Goal: Task Accomplishment & Management: Manage account settings

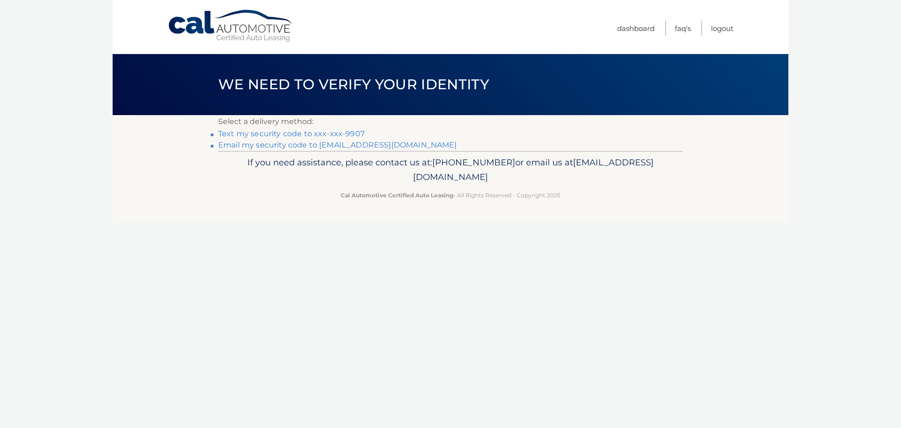
click at [334, 133] on link "Text my security code to xxx-xxx-9907" at bounding box center [291, 133] width 146 height 9
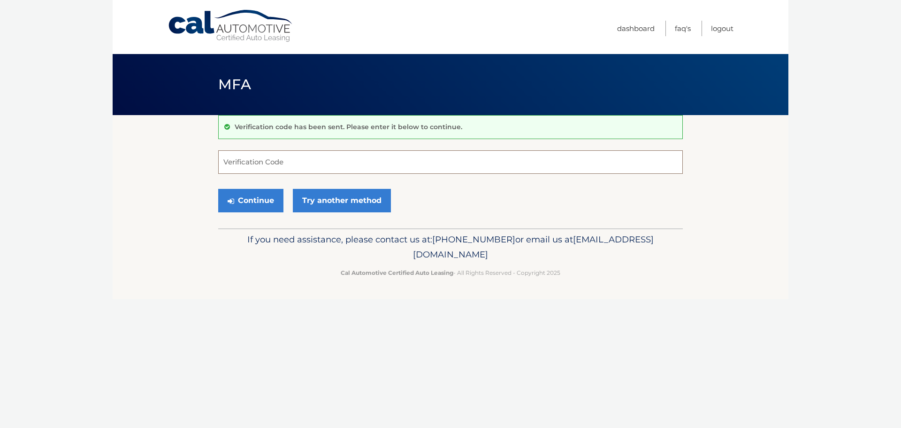
click at [299, 165] on input "Verification Code" at bounding box center [450, 161] width 465 height 23
click at [289, 165] on input "Verification Code" at bounding box center [450, 161] width 465 height 23
type input "062696"
click at [256, 202] on button "Continue" at bounding box center [250, 200] width 65 height 23
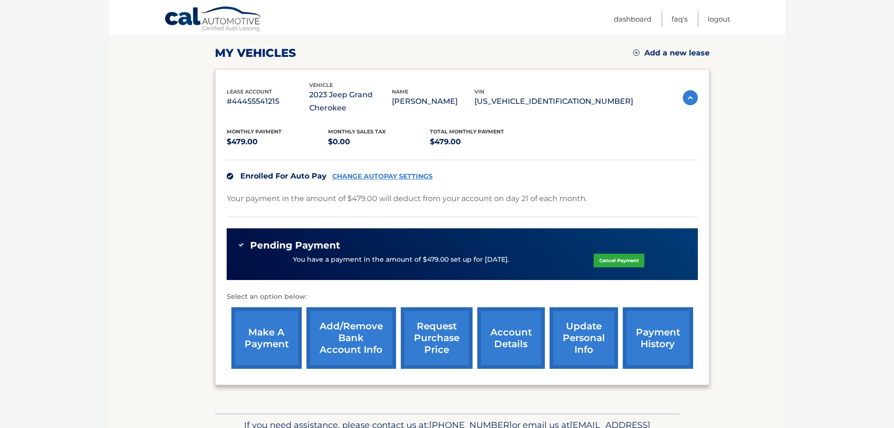
scroll to position [141, 0]
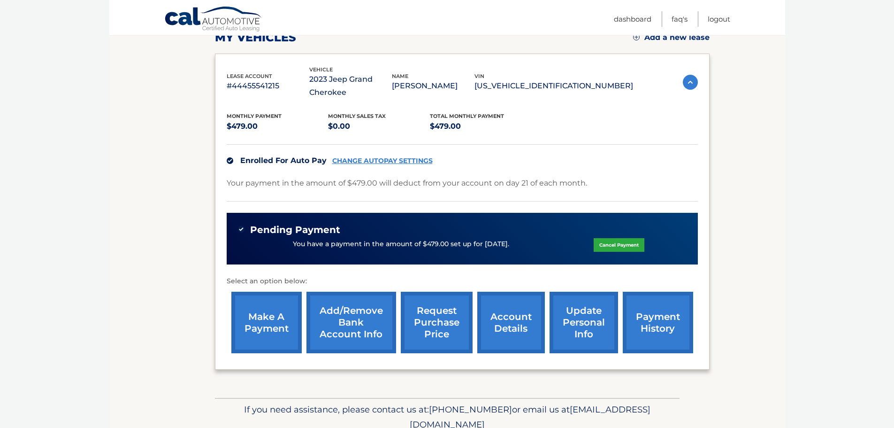
click at [528, 324] on link "account details" at bounding box center [511, 323] width 68 height 62
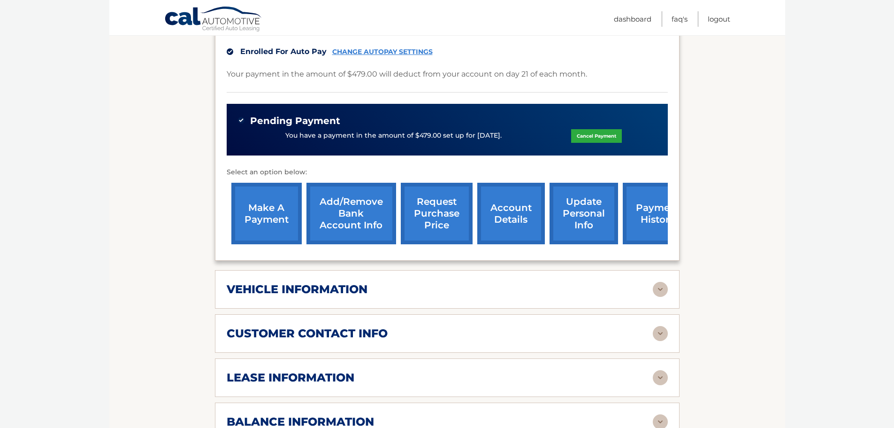
scroll to position [423, 0]
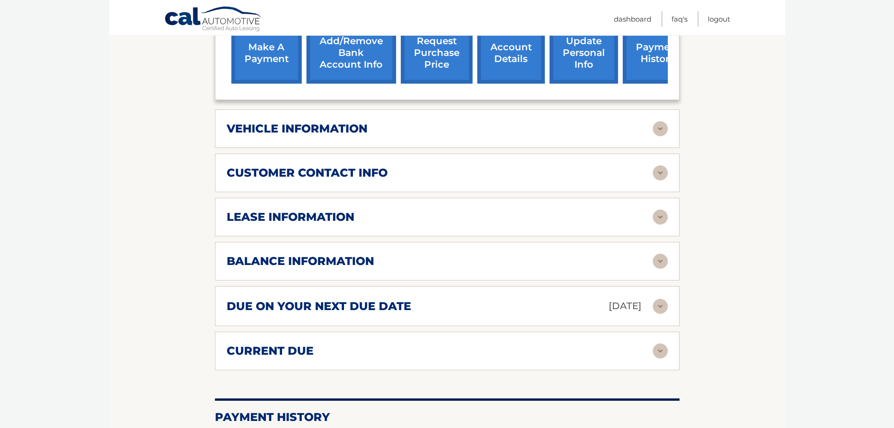
click at [307, 129] on h2 "vehicle information" at bounding box center [297, 129] width 141 height 14
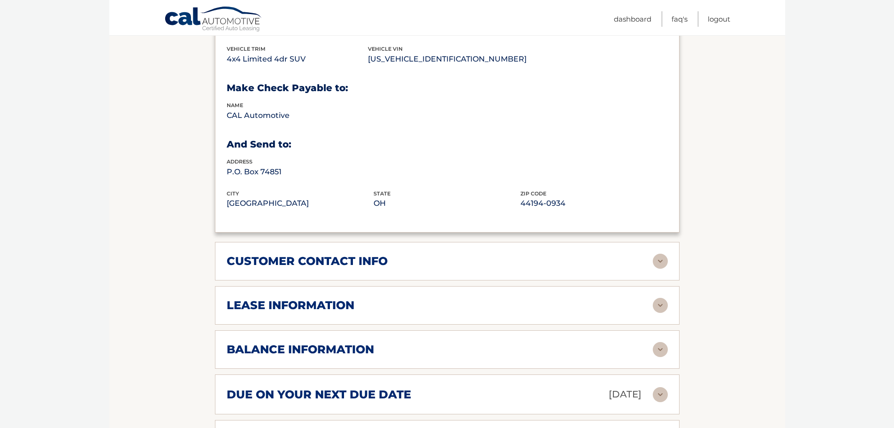
scroll to position [563, 0]
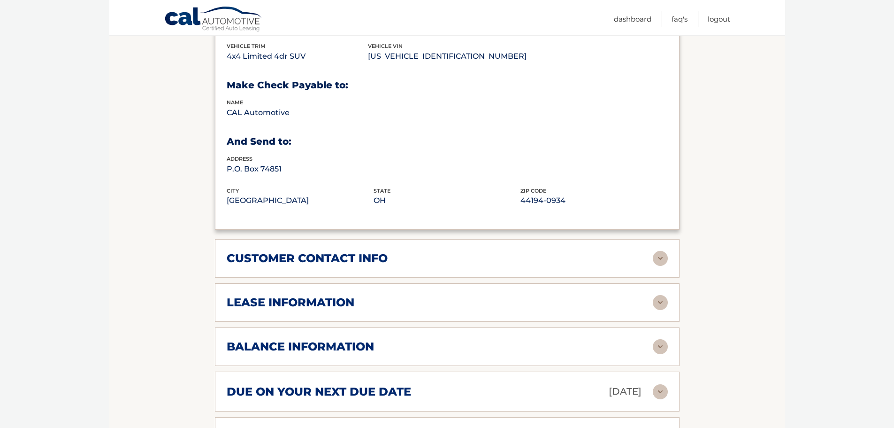
click at [298, 308] on h2 "lease information" at bounding box center [291, 302] width 128 height 14
